Goal: Task Accomplishment & Management: Use online tool/utility

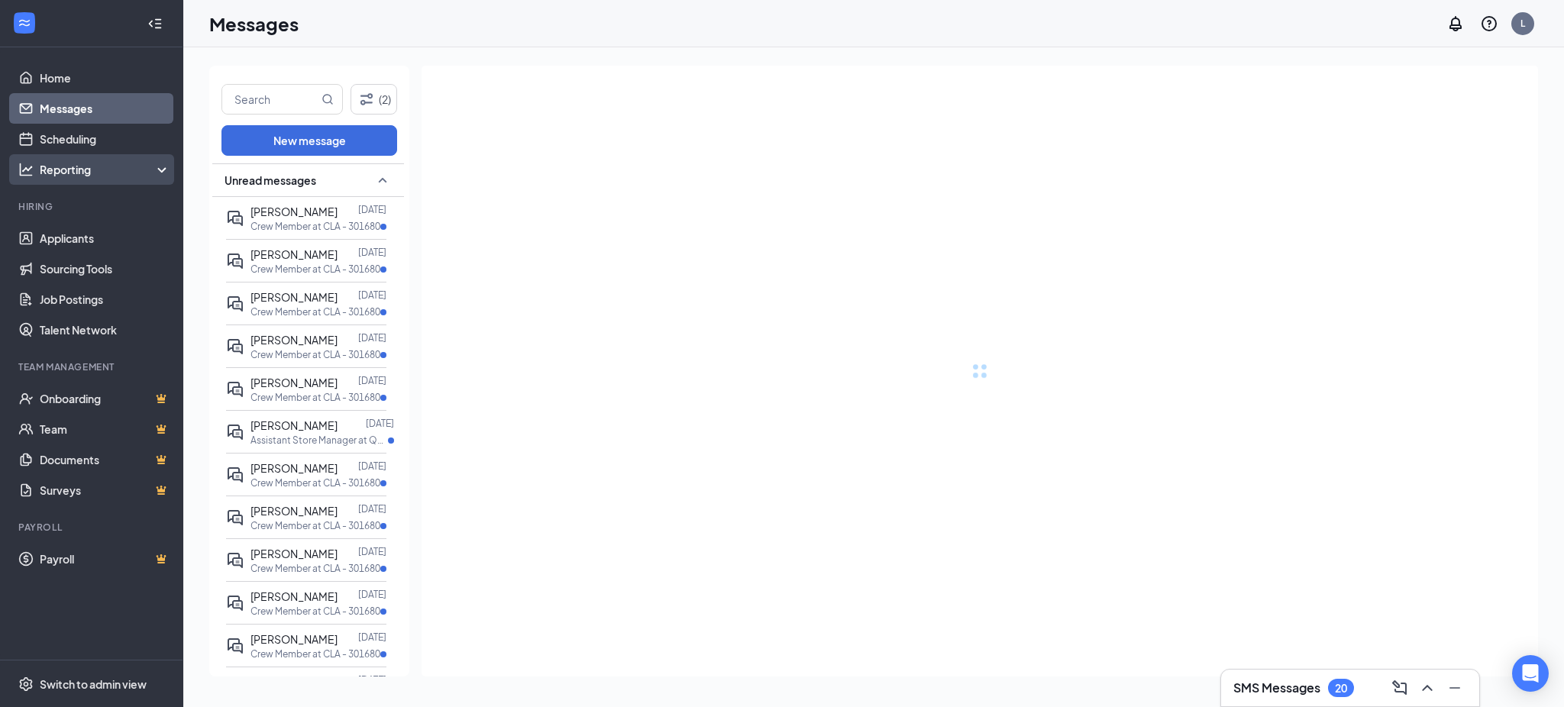
click at [71, 169] on div "Reporting" at bounding box center [105, 169] width 131 height 15
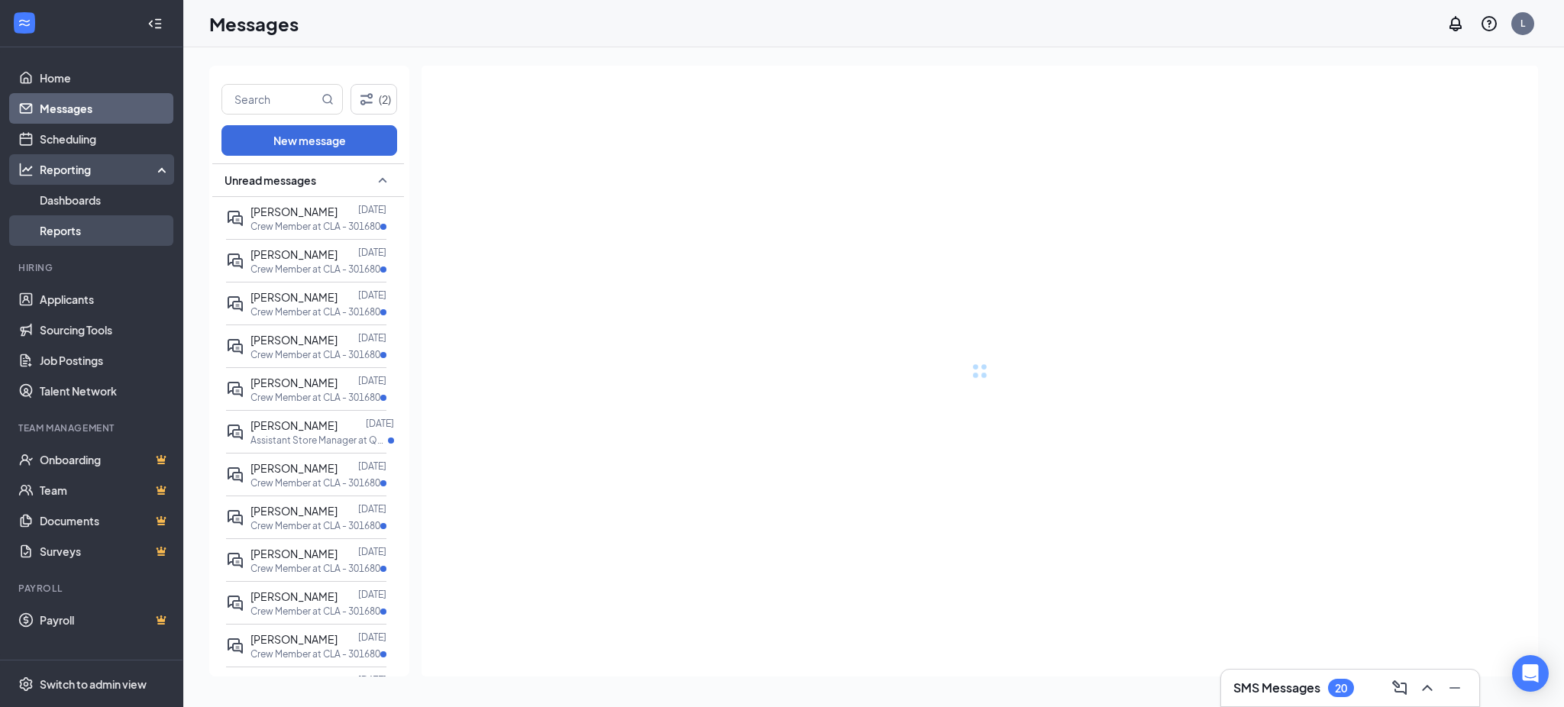
click at [63, 231] on link "Reports" at bounding box center [105, 230] width 131 height 31
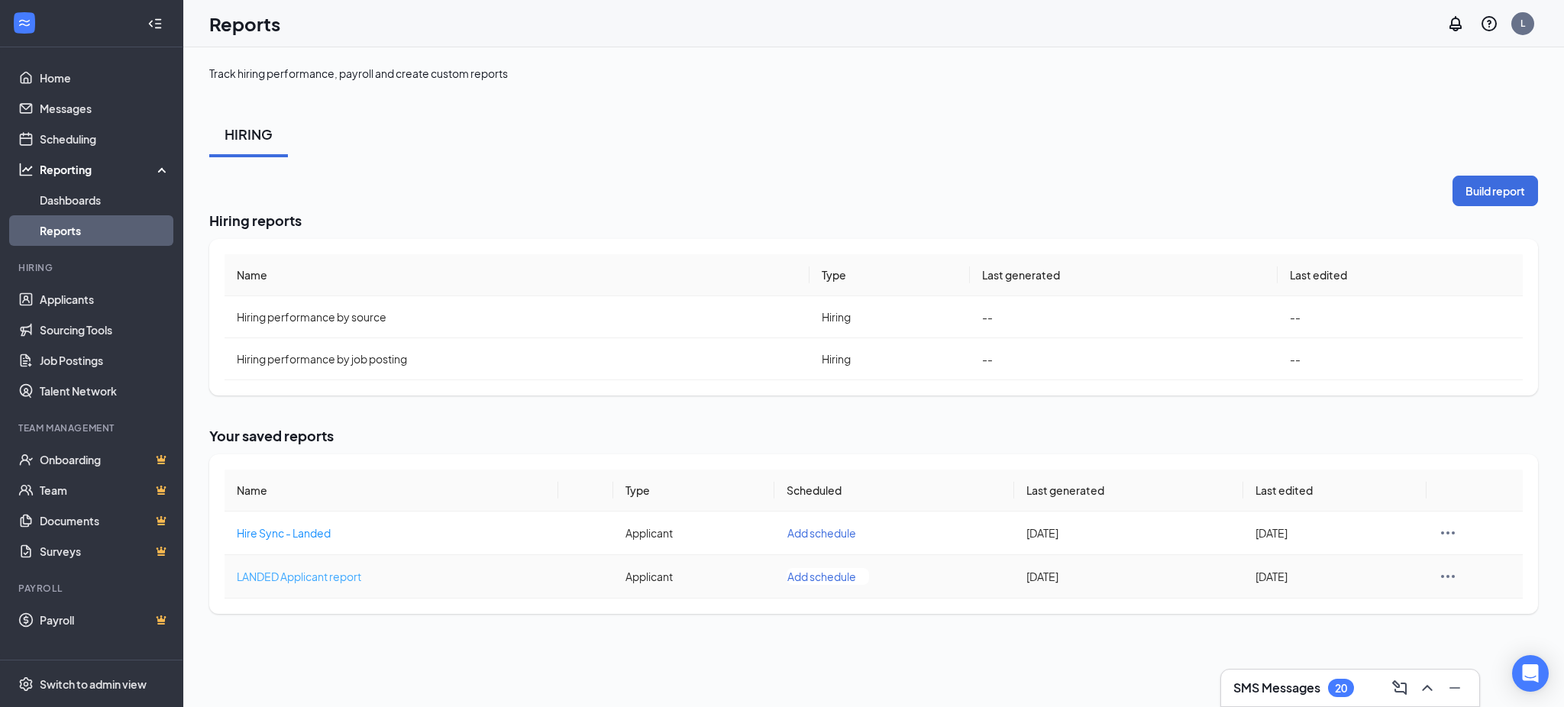
click at [308, 571] on span "LANDED Applicant report" at bounding box center [299, 577] width 124 height 14
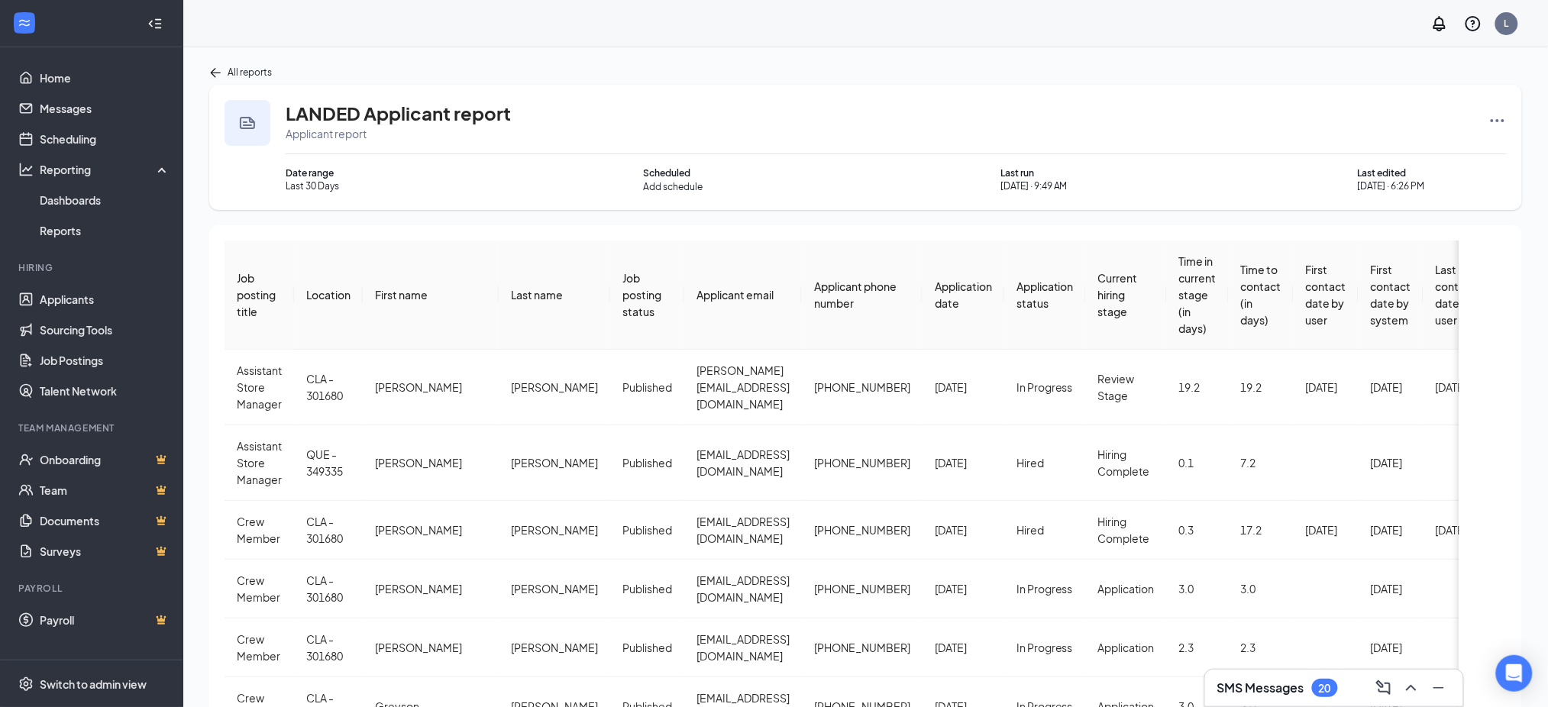
click at [1500, 118] on icon "Ellipses" at bounding box center [1497, 120] width 18 height 18
click at [1444, 266] on span "Rerun report" at bounding box center [1440, 269] width 63 height 15
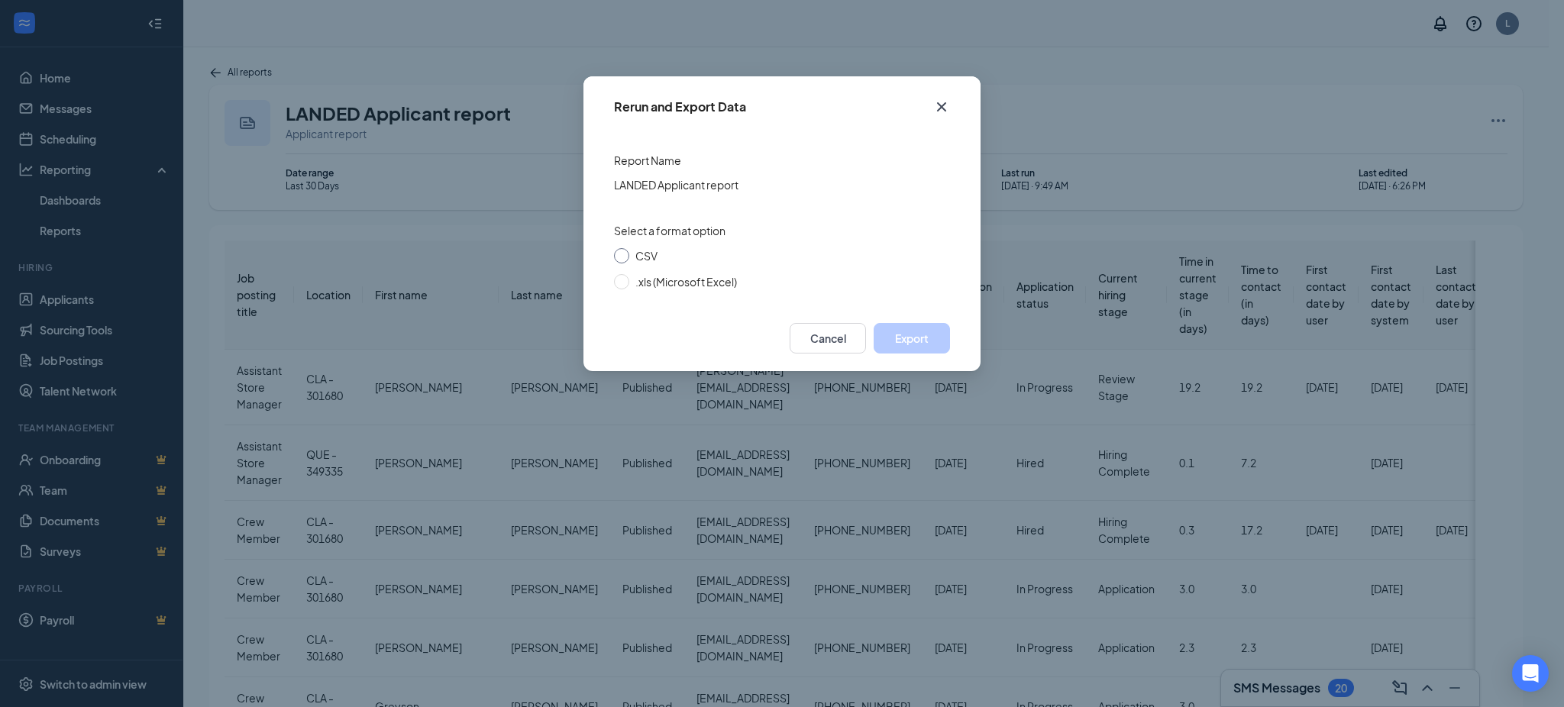
click at [638, 250] on span "CSV" at bounding box center [646, 256] width 22 height 14
click at [629, 250] on input "CSV" at bounding box center [621, 255] width 15 height 15
radio input "true"
click at [912, 331] on button "Export" at bounding box center [911, 338] width 76 height 31
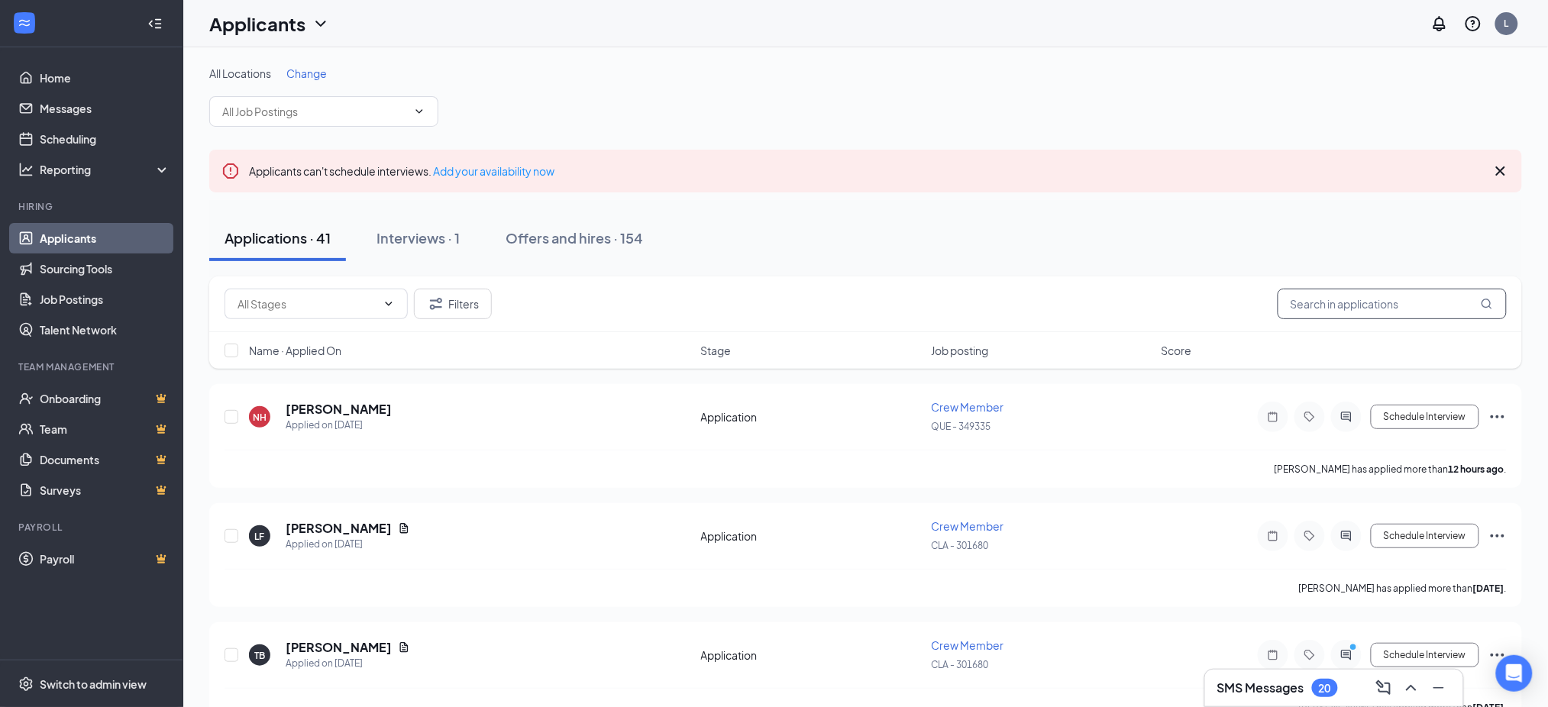
click at [1332, 311] on input "text" at bounding box center [1391, 304] width 229 height 31
paste input "[EMAIL_ADDRESS][DOMAIN_NAME]"
type input "[EMAIL_ADDRESS][DOMAIN_NAME]"
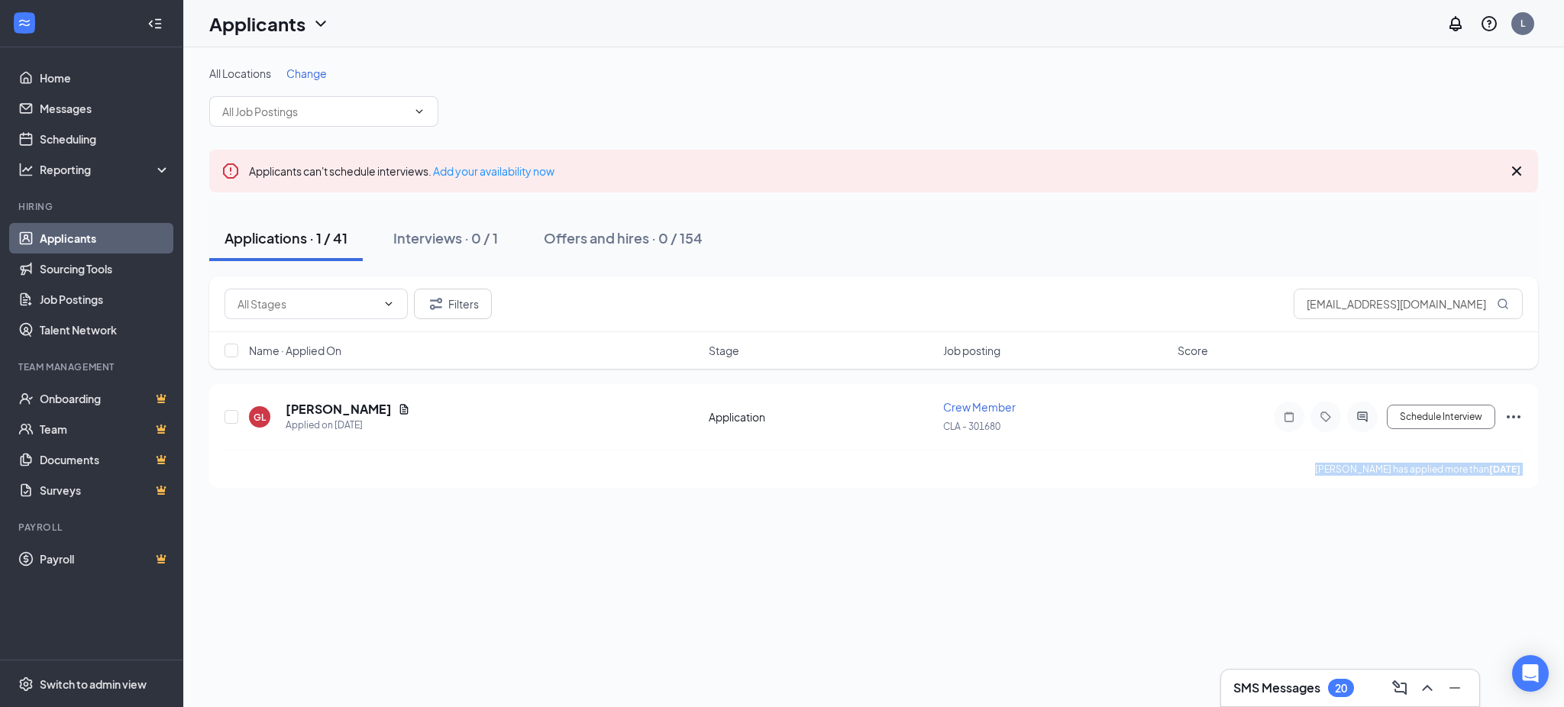
drag, startPoint x: 1303, startPoint y: 466, endPoint x: 1562, endPoint y: 467, distance: 259.6
click at [1562, 467] on div "All Locations Change Applicants can't schedule interviews. Add your availabilit…" at bounding box center [873, 276] width 1380 height 459
copy p "[PERSON_NAME] has applied more than [DATE] ."
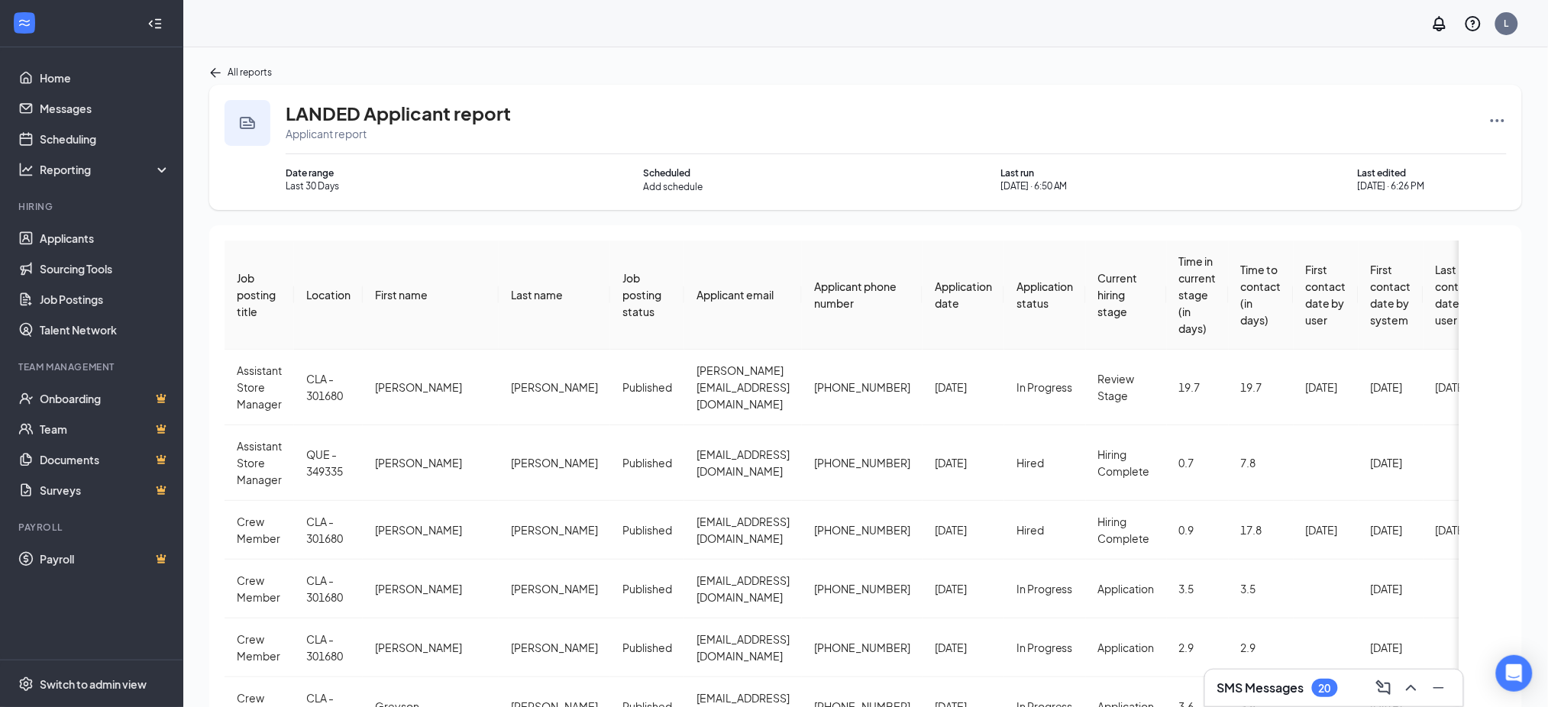
click at [935, 292] on div "Application date" at bounding box center [963, 295] width 57 height 34
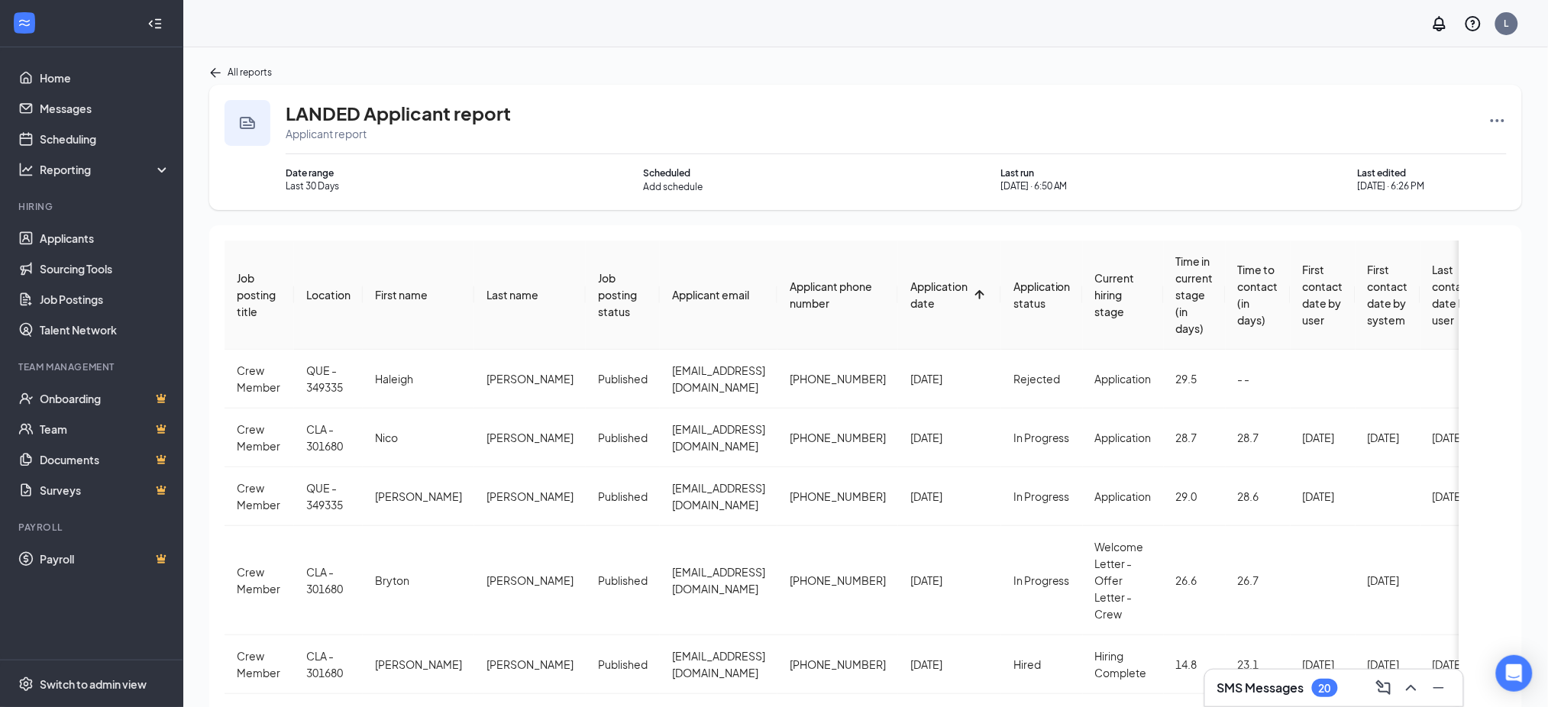
click at [910, 292] on div "Application date" at bounding box center [938, 295] width 57 height 34
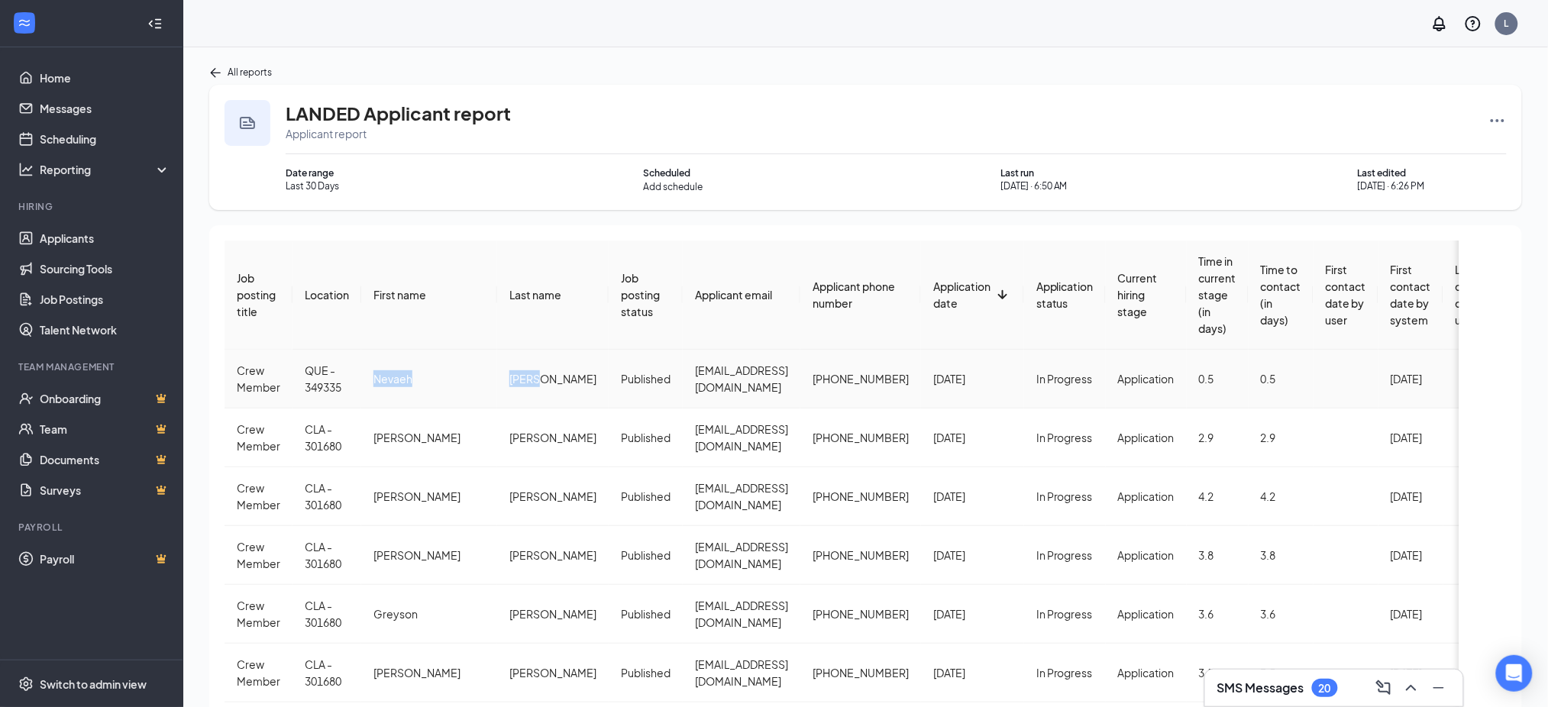
drag, startPoint x: 372, startPoint y: 391, endPoint x: 482, endPoint y: 379, distance: 110.5
click at [480, 379] on tr "Crew Member QUE - 349335 Nevaeh Hicks Published hicksn021@gmail.com +1802369846…" at bounding box center [1006, 379] width 1564 height 59
copy tr "[PERSON_NAME]"
drag, startPoint x: 592, startPoint y: 392, endPoint x: 728, endPoint y: 378, distance: 136.6
click at [728, 378] on td "hicksn021@gmail.com" at bounding box center [742, 379] width 118 height 59
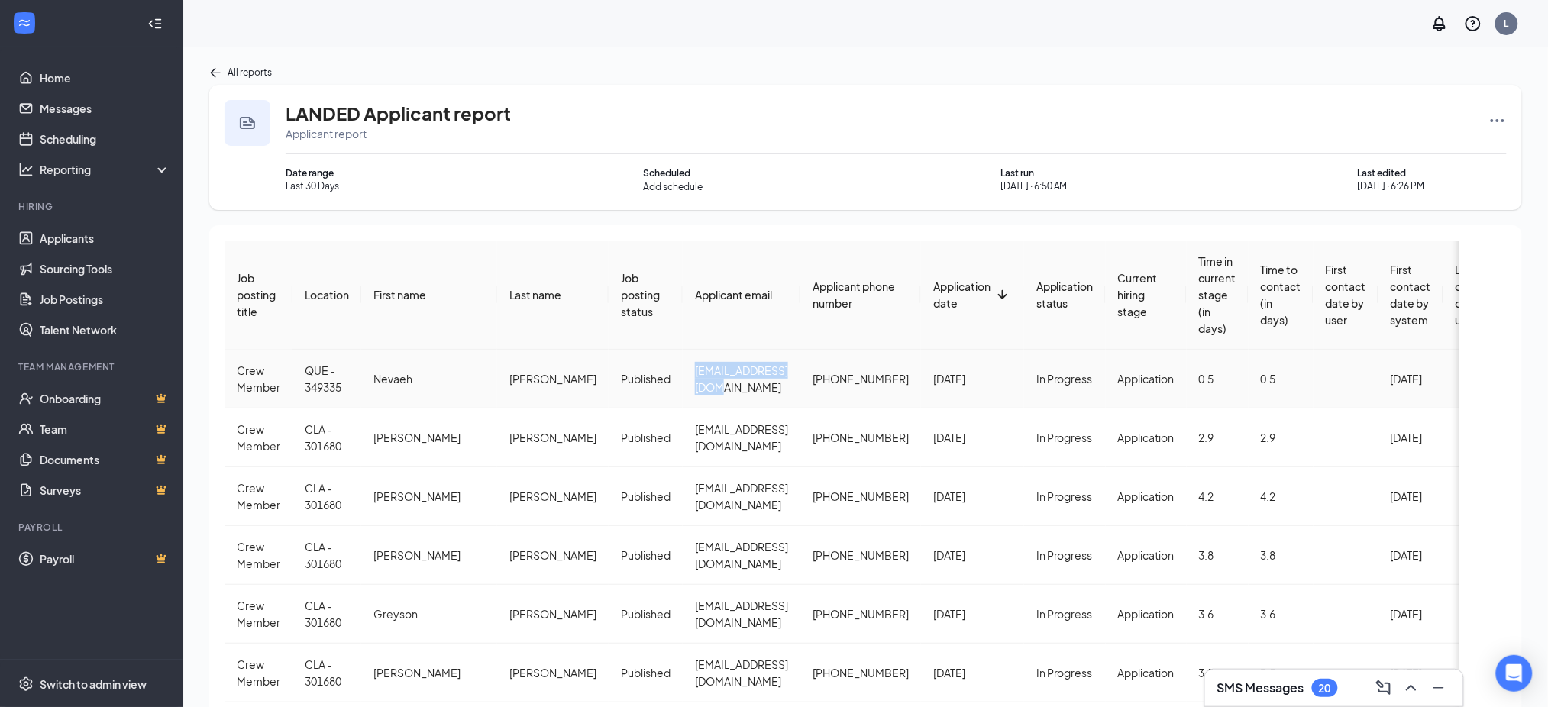
copy span "hicksn021@gmail.com"
drag, startPoint x: 779, startPoint y: 387, endPoint x: 884, endPoint y: 392, distance: 105.5
click at [884, 392] on tr "Crew Member QUE - 349335 Nevaeh Hicks Published hicksn021@gmail.com +1802369846…" at bounding box center [1006, 379] width 1564 height 59
copy span "+18023698462"
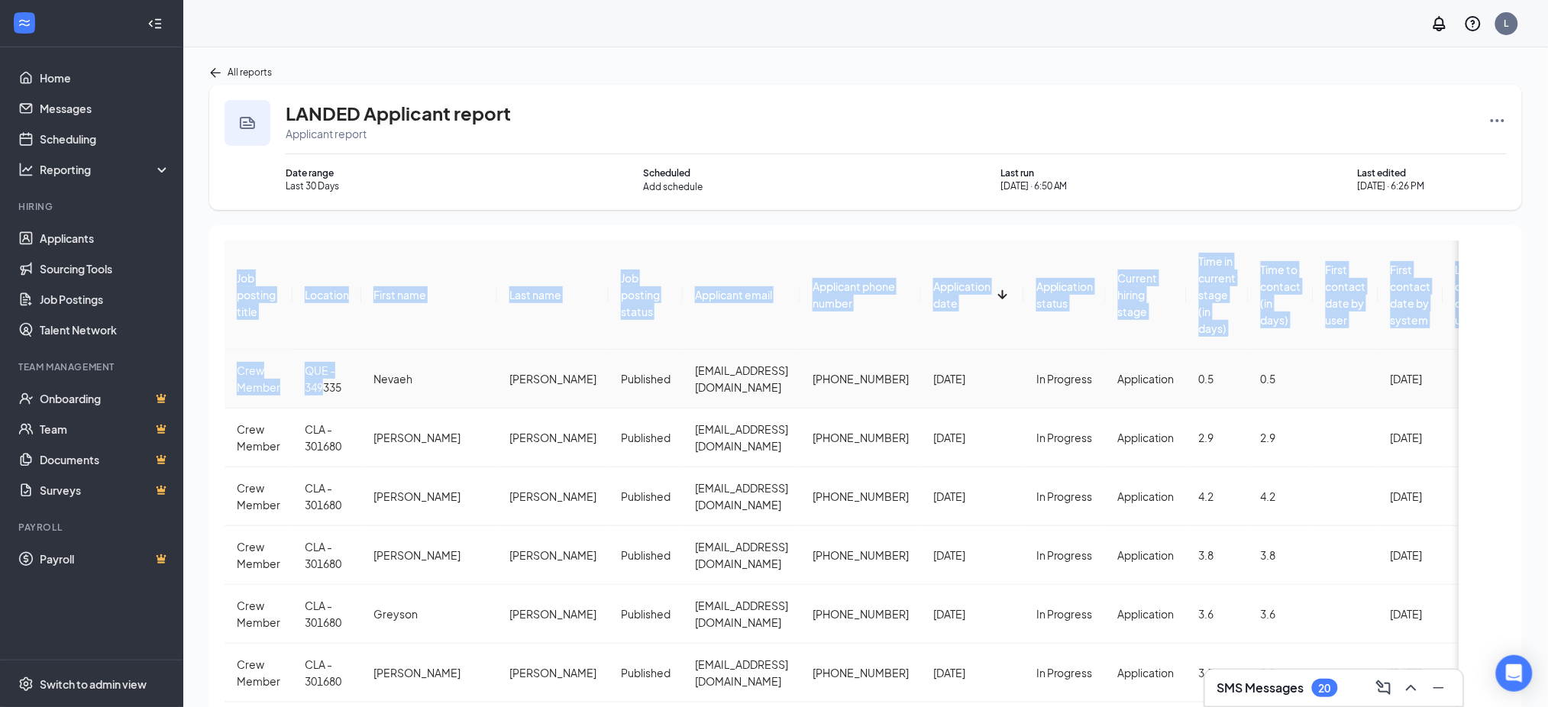
drag, startPoint x: 217, startPoint y: 366, endPoint x: 325, endPoint y: 386, distance: 110.2
click at [325, 386] on div "Job posting title Location First name Last name Job posting status Applicant em…" at bounding box center [865, 605] width 1312 height 761
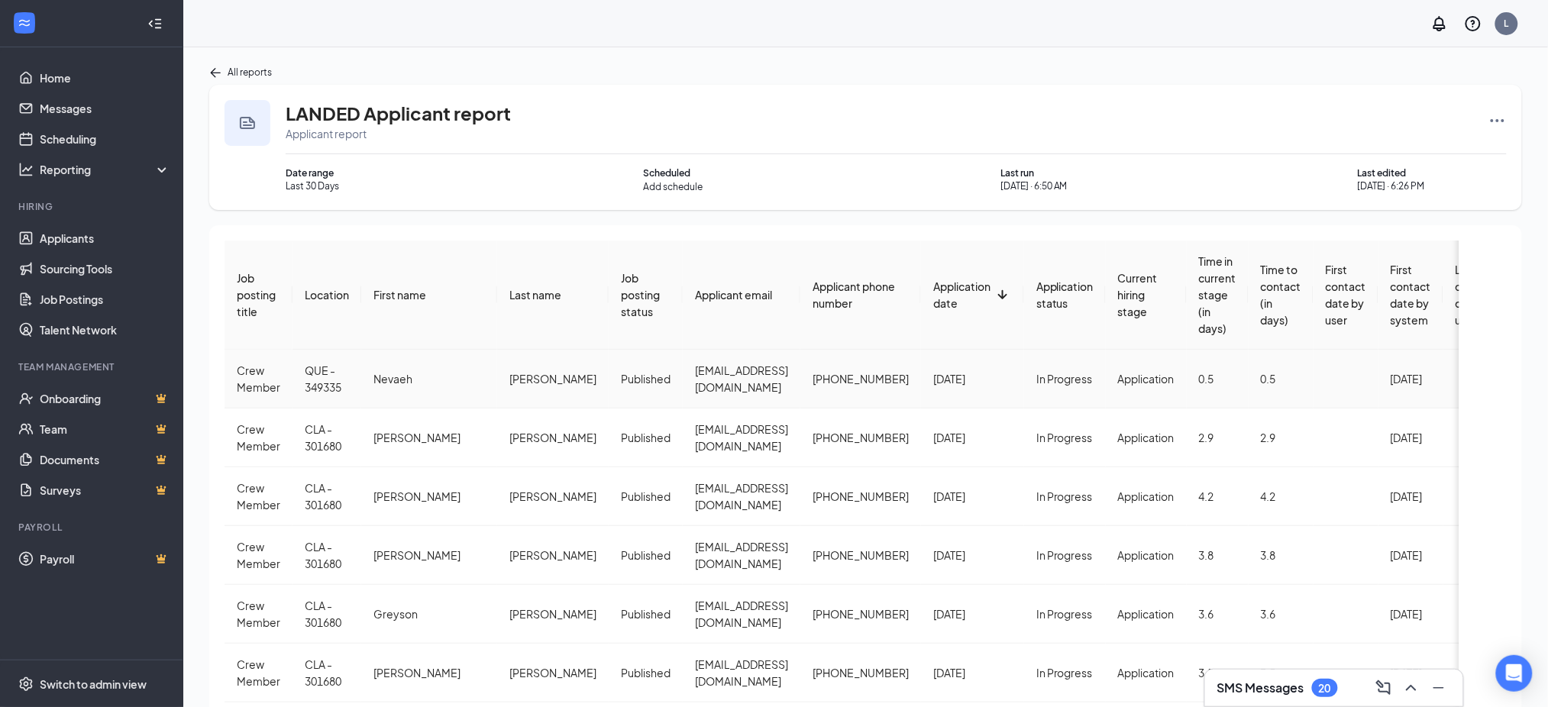
click at [331, 389] on span "QUE - 349335" at bounding box center [323, 378] width 37 height 31
drag, startPoint x: 339, startPoint y: 392, endPoint x: 238, endPoint y: 371, distance: 103.0
click at [238, 371] on tr "Crew Member QUE - 349335 Nevaeh Hicks Published hicksn021@gmail.com +1802369846…" at bounding box center [1006, 379] width 1564 height 59
copy tr "Crew Member QUE - 349335"
